Goal: Task Accomplishment & Management: Use online tool/utility

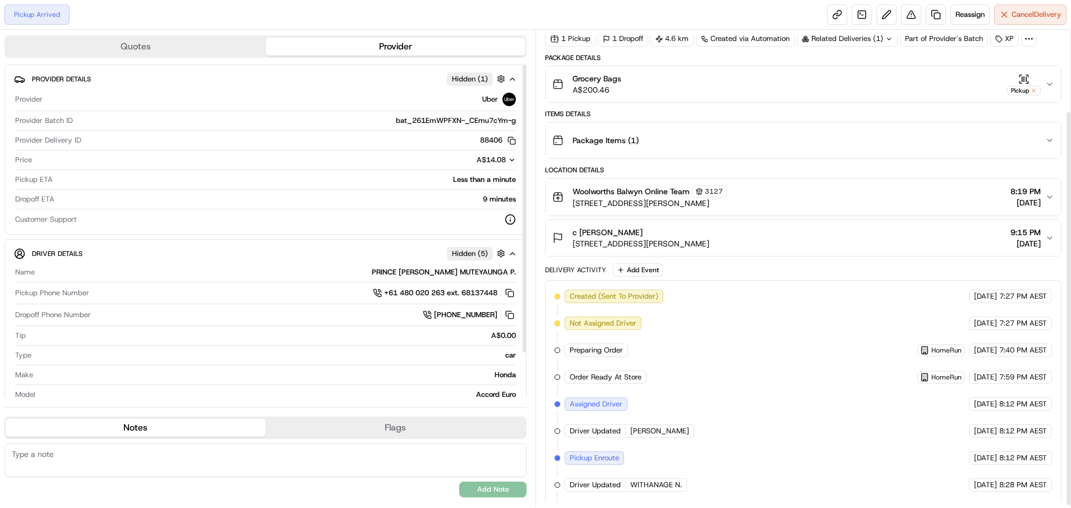
scroll to position [100, 0]
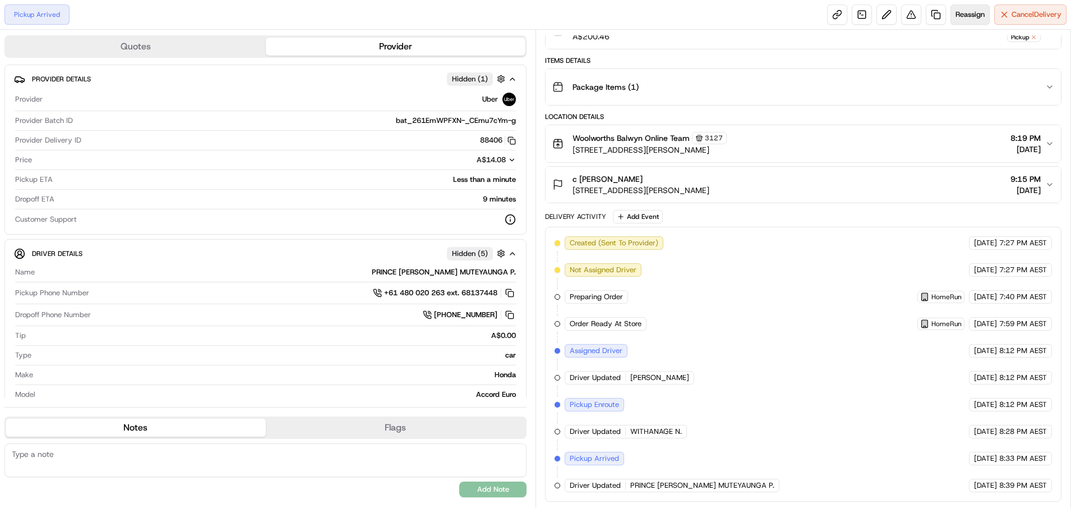
click at [967, 17] on span "Reassign" at bounding box center [970, 15] width 29 height 10
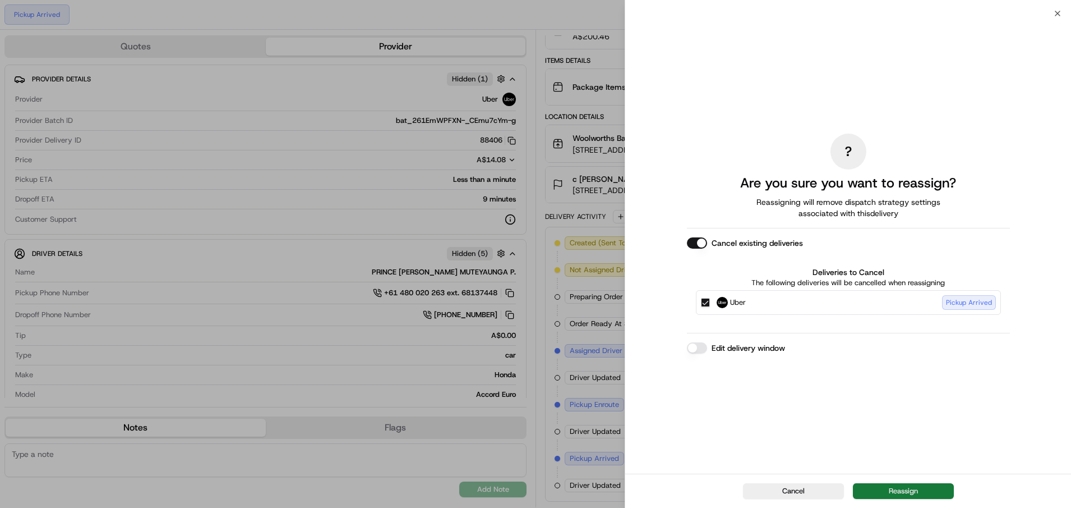
click at [895, 491] on button "Reassign" at bounding box center [903, 491] width 101 height 16
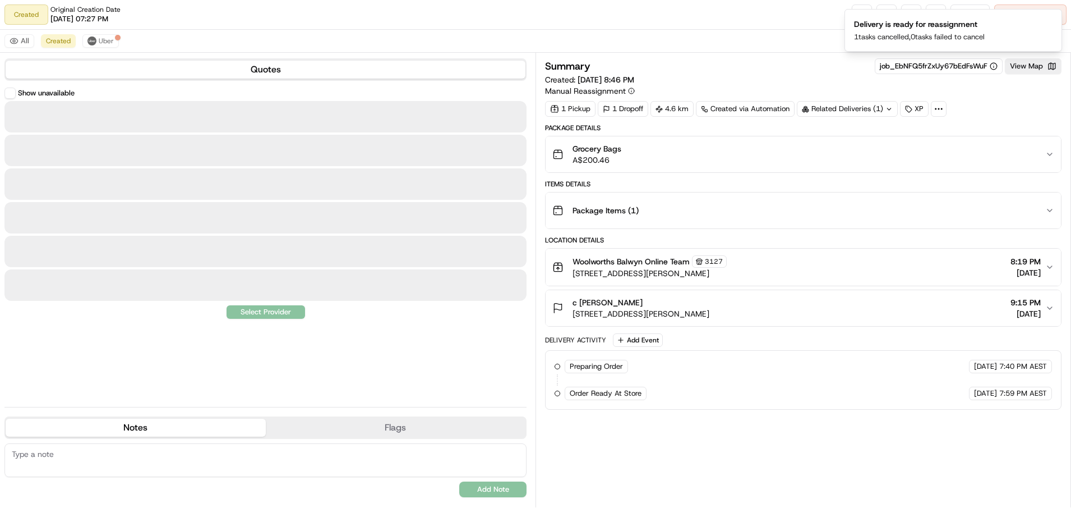
scroll to position [0, 0]
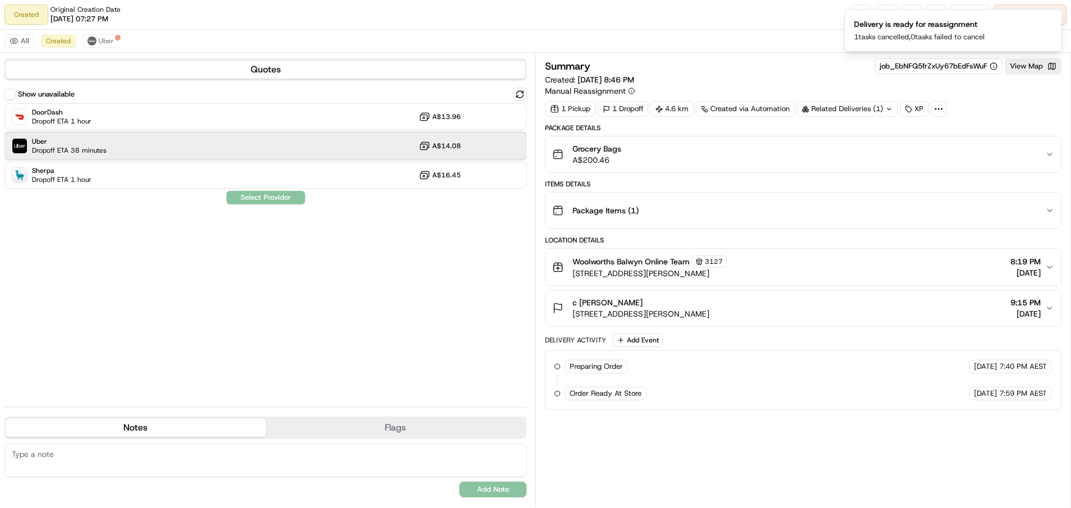
click at [163, 148] on div "Uber Dropoff ETA 38 minutes A$14.08" at bounding box center [265, 145] width 522 height 27
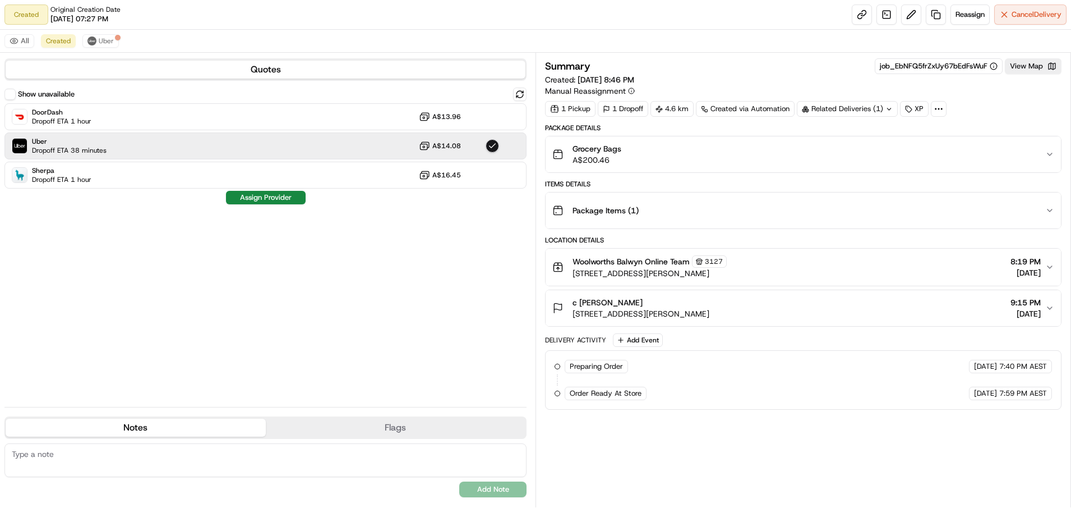
click at [250, 196] on button "Assign Provider" at bounding box center [266, 197] width 80 height 13
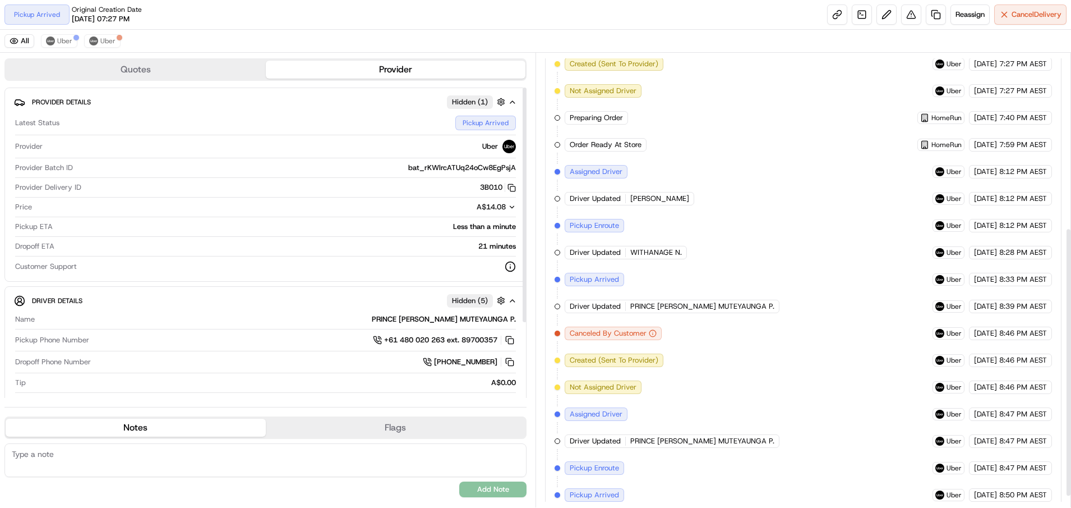
scroll to position [312, 0]
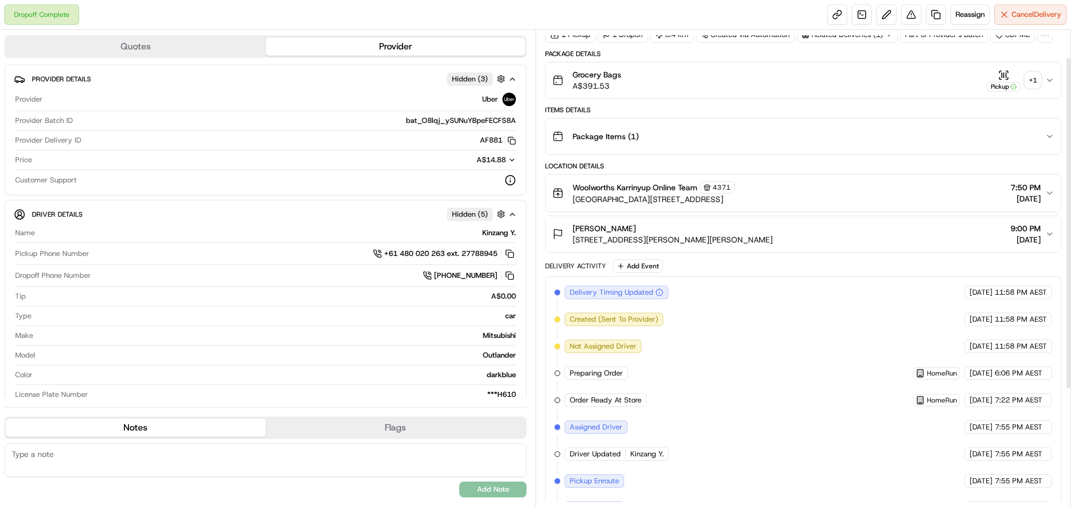
scroll to position [40, 0]
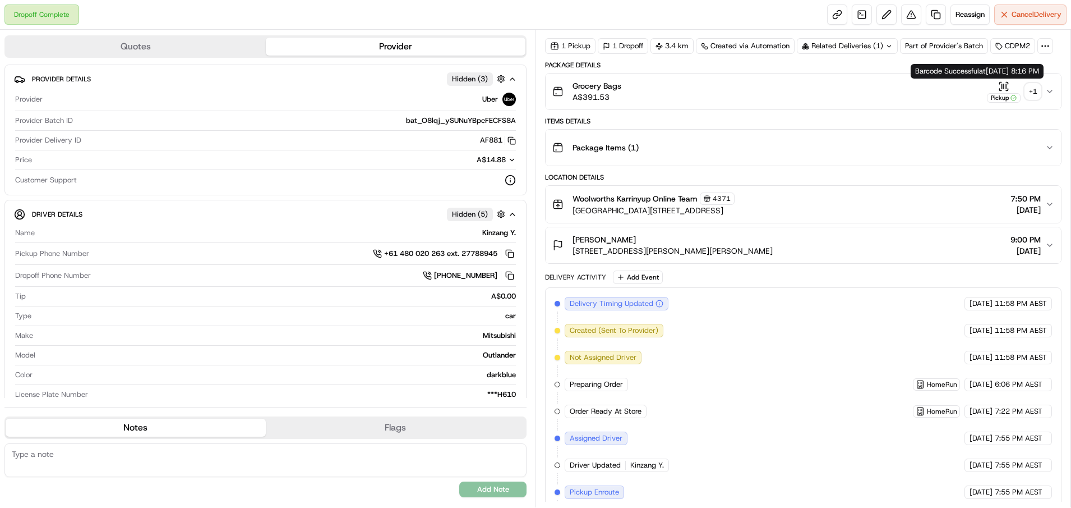
click at [1035, 88] on div "+ 1" at bounding box center [1033, 92] width 16 height 16
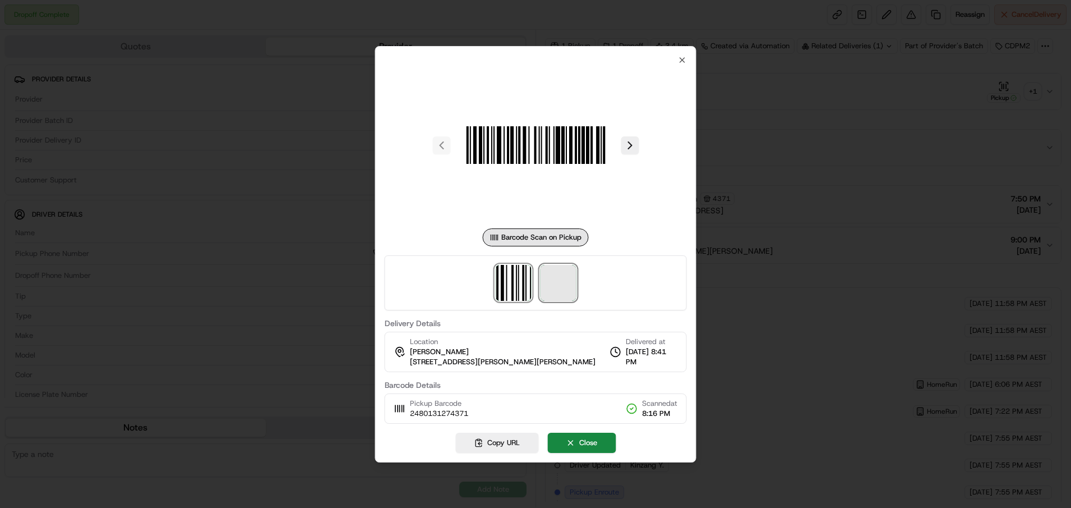
click at [570, 291] on span at bounding box center [558, 283] width 36 height 36
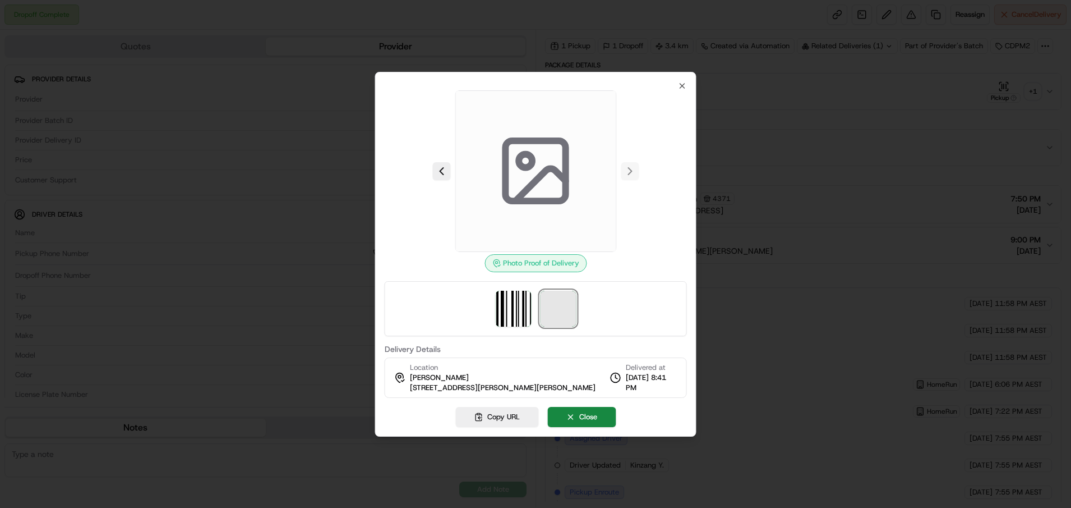
click at [567, 311] on span at bounding box center [558, 309] width 36 height 36
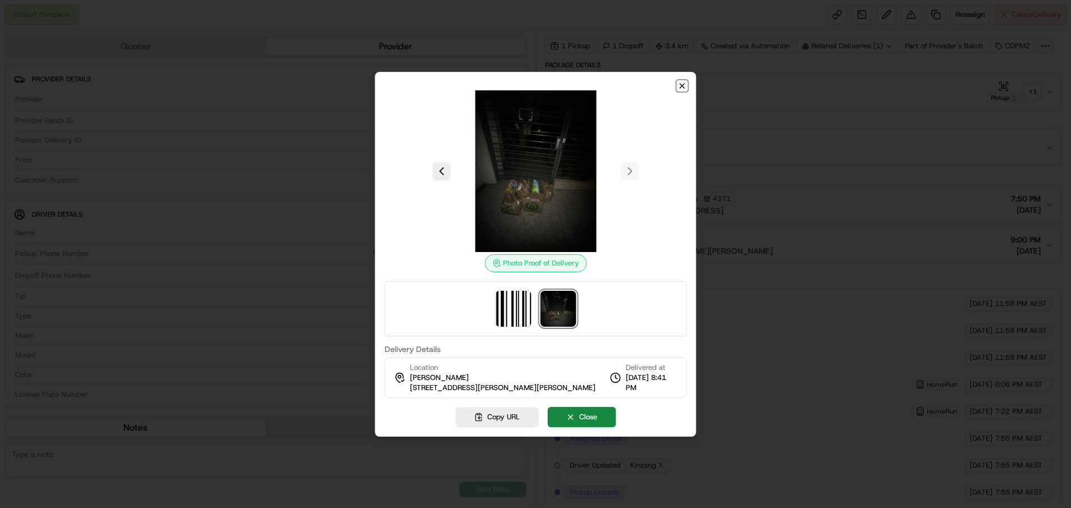
click at [681, 82] on icon "button" at bounding box center [682, 85] width 9 height 9
